Goal: Task Accomplishment & Management: Manage account settings

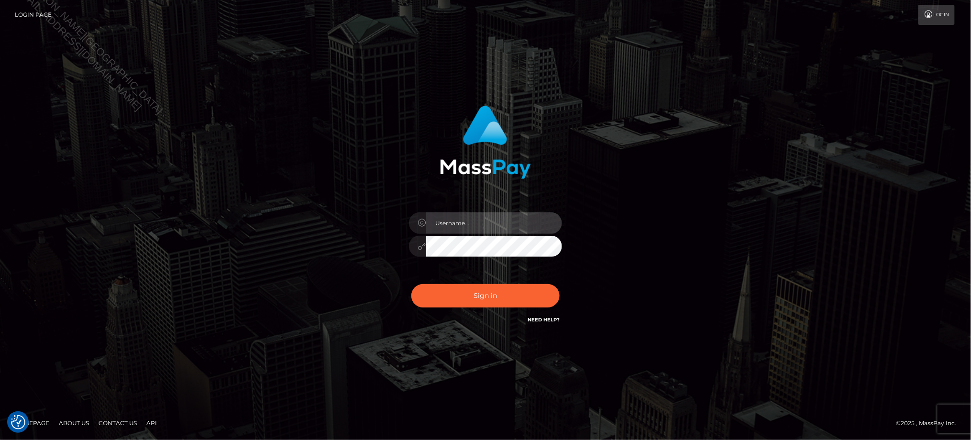
type input "Jiecel"
drag, startPoint x: 504, startPoint y: 379, endPoint x: 358, endPoint y: 272, distance: 181.0
click at [504, 379] on div "Jiecel Sign in" at bounding box center [485, 220] width 971 height 387
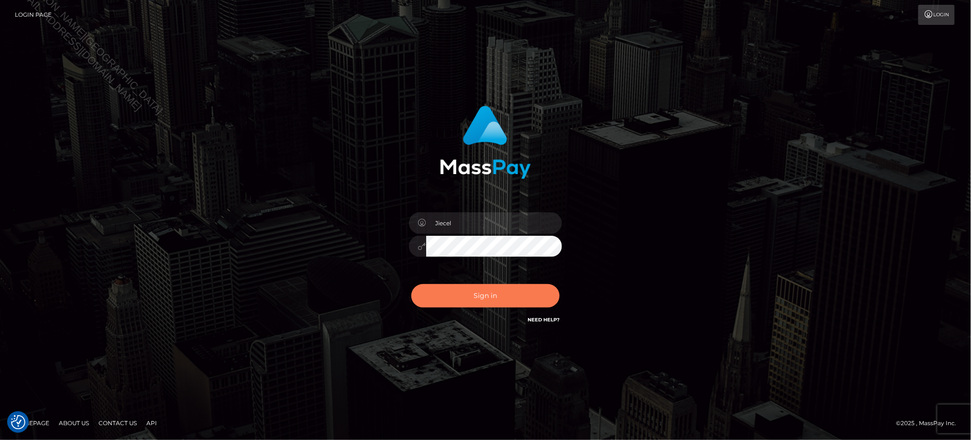
click at [469, 295] on button "Sign in" at bounding box center [485, 295] width 148 height 23
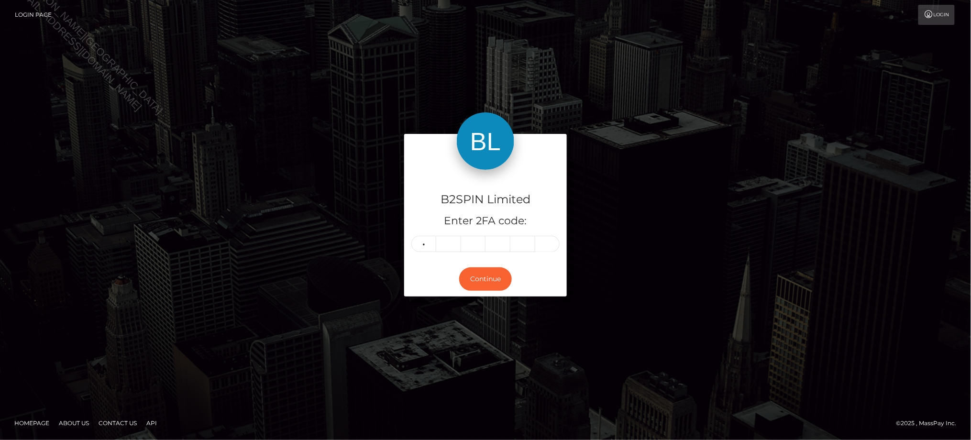
type input "7"
type input "8"
type input "9"
type input "7"
type input "0"
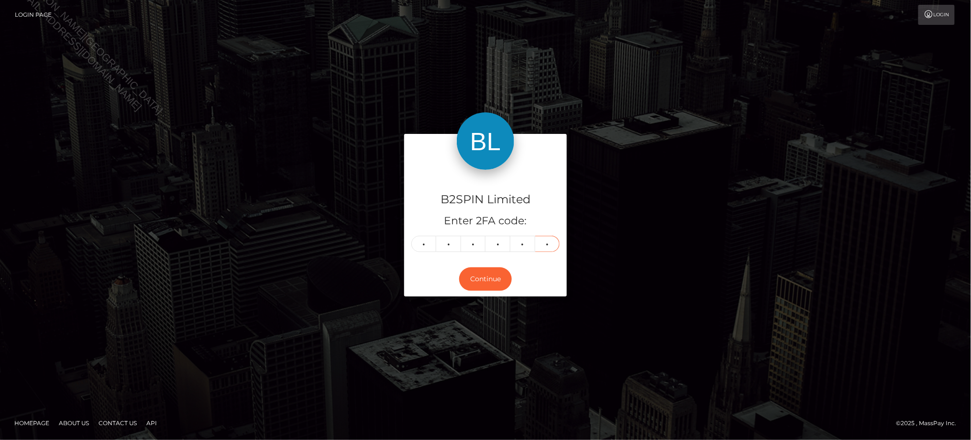
type input "6"
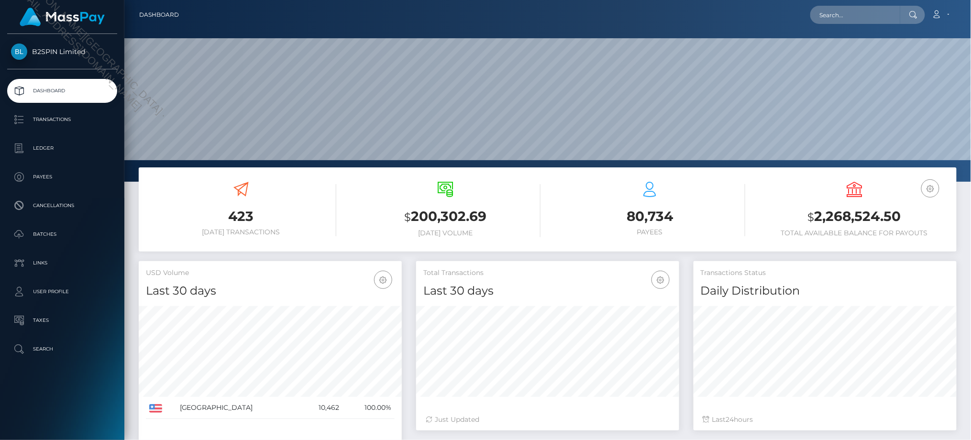
scroll to position [169, 263]
drag, startPoint x: 817, startPoint y: 219, endPoint x: 905, endPoint y: 215, distance: 87.6
click at [905, 215] on h3 "$ 2,268,524.50" at bounding box center [854, 217] width 190 height 20
copy h3 "2,268,524.50"
